Goal: Find specific page/section: Find specific page/section

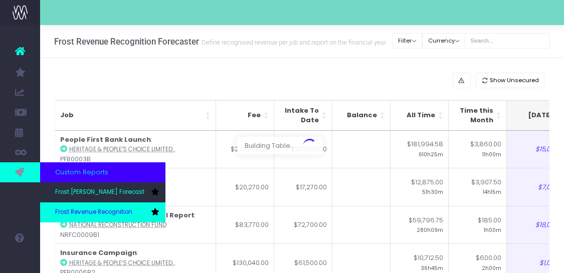
click at [74, 215] on span "Frost Revenue Recognition" at bounding box center [93, 212] width 77 height 9
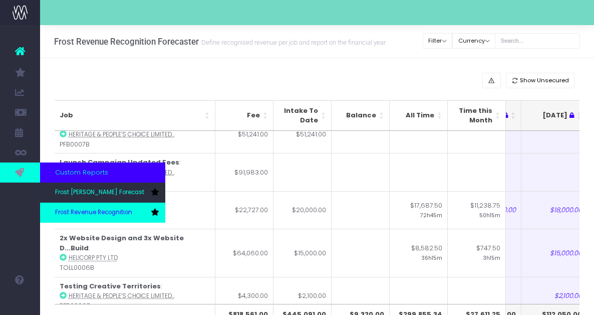
click at [93, 216] on span "Frost Revenue Recognition" at bounding box center [93, 212] width 77 height 9
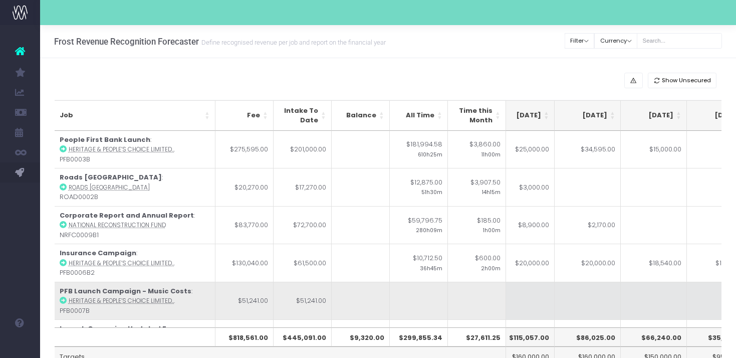
scroll to position [0, 213]
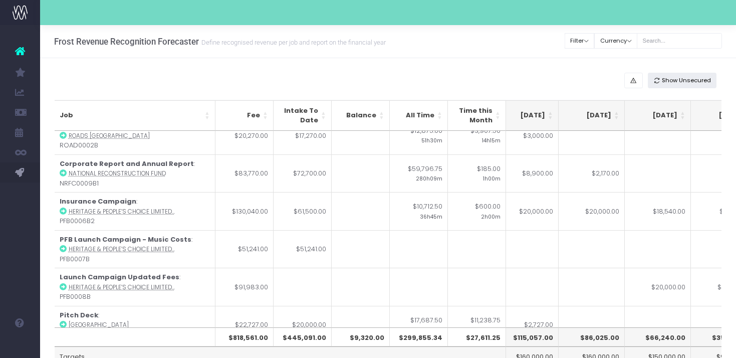
click at [594, 82] on span "Show Unsecured" at bounding box center [686, 80] width 49 height 9
